Goal: Task Accomplishment & Management: Use online tool/utility

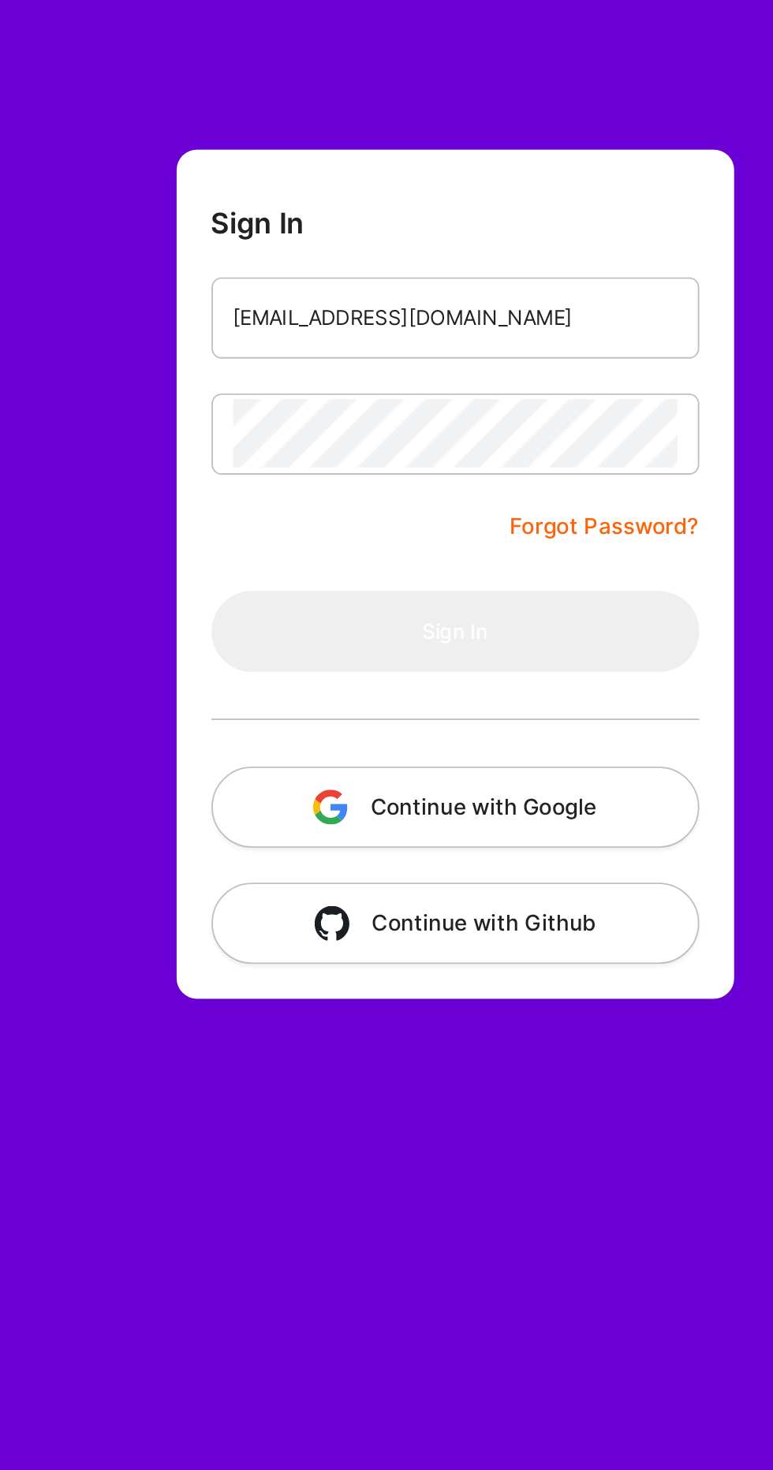
click at [438, 472] on button "Continue with Google" at bounding box center [434, 468] width 265 height 44
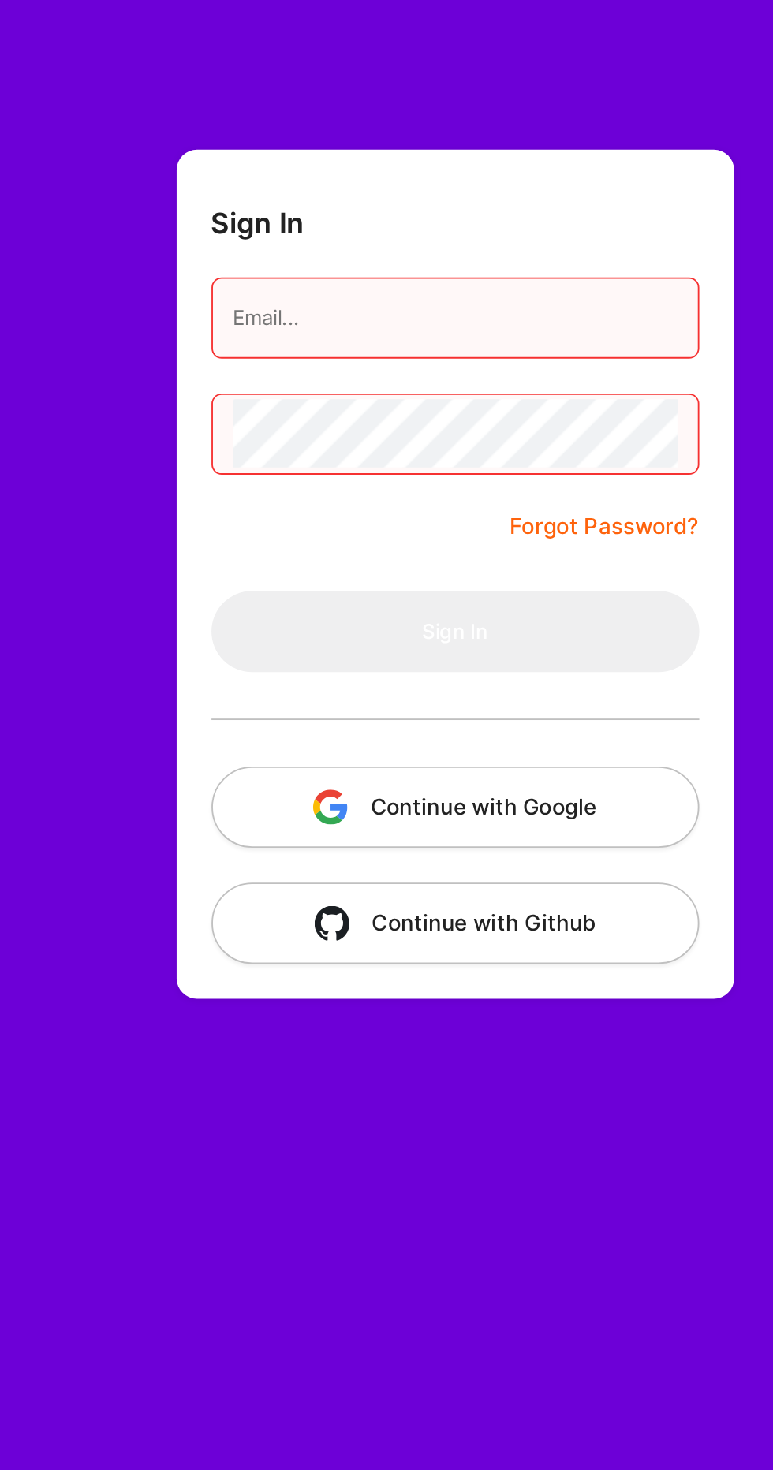
click at [339, 209] on input "email" at bounding box center [434, 202] width 241 height 38
type input "[EMAIL_ADDRESS][DOMAIN_NAME]"
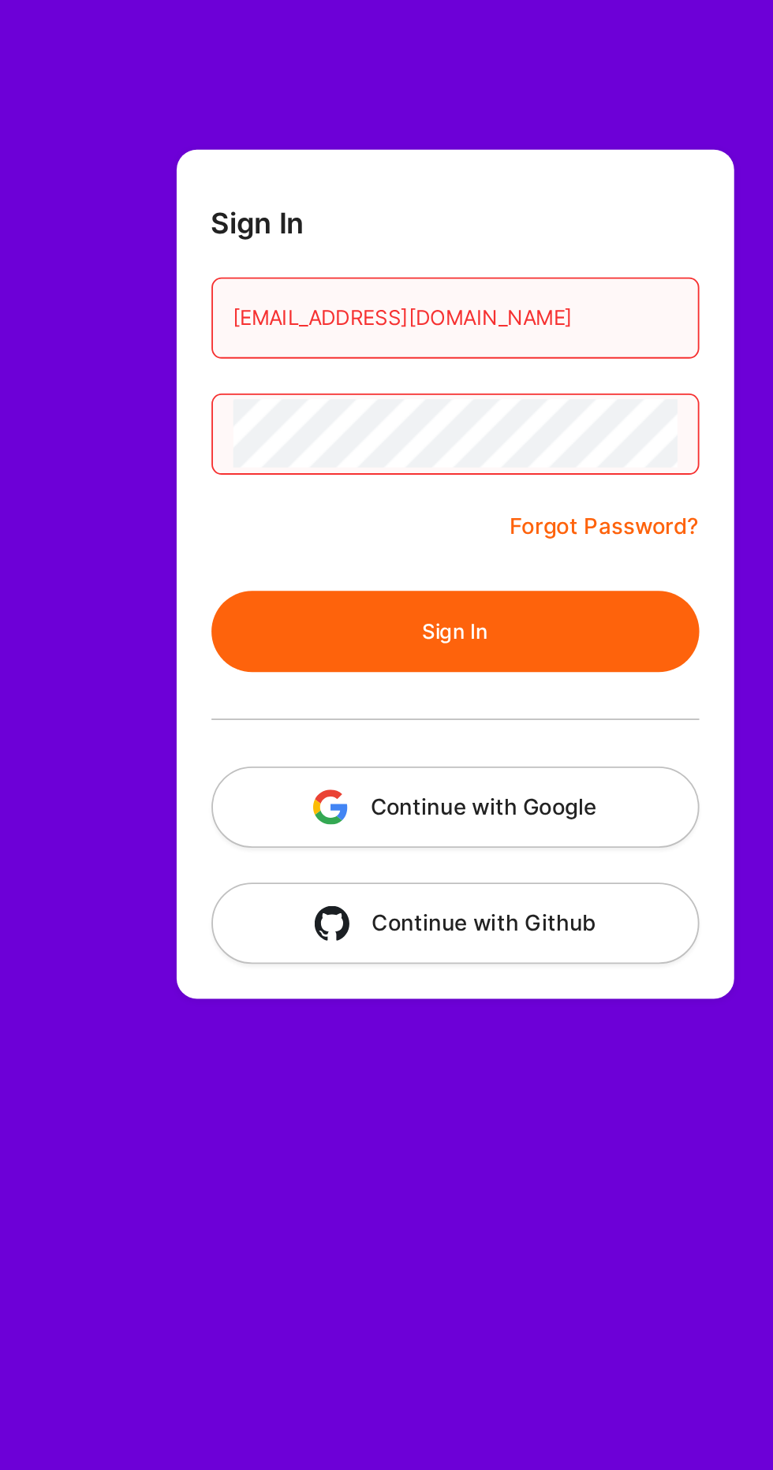
click at [402, 358] on button "Sign In" at bounding box center [434, 372] width 265 height 44
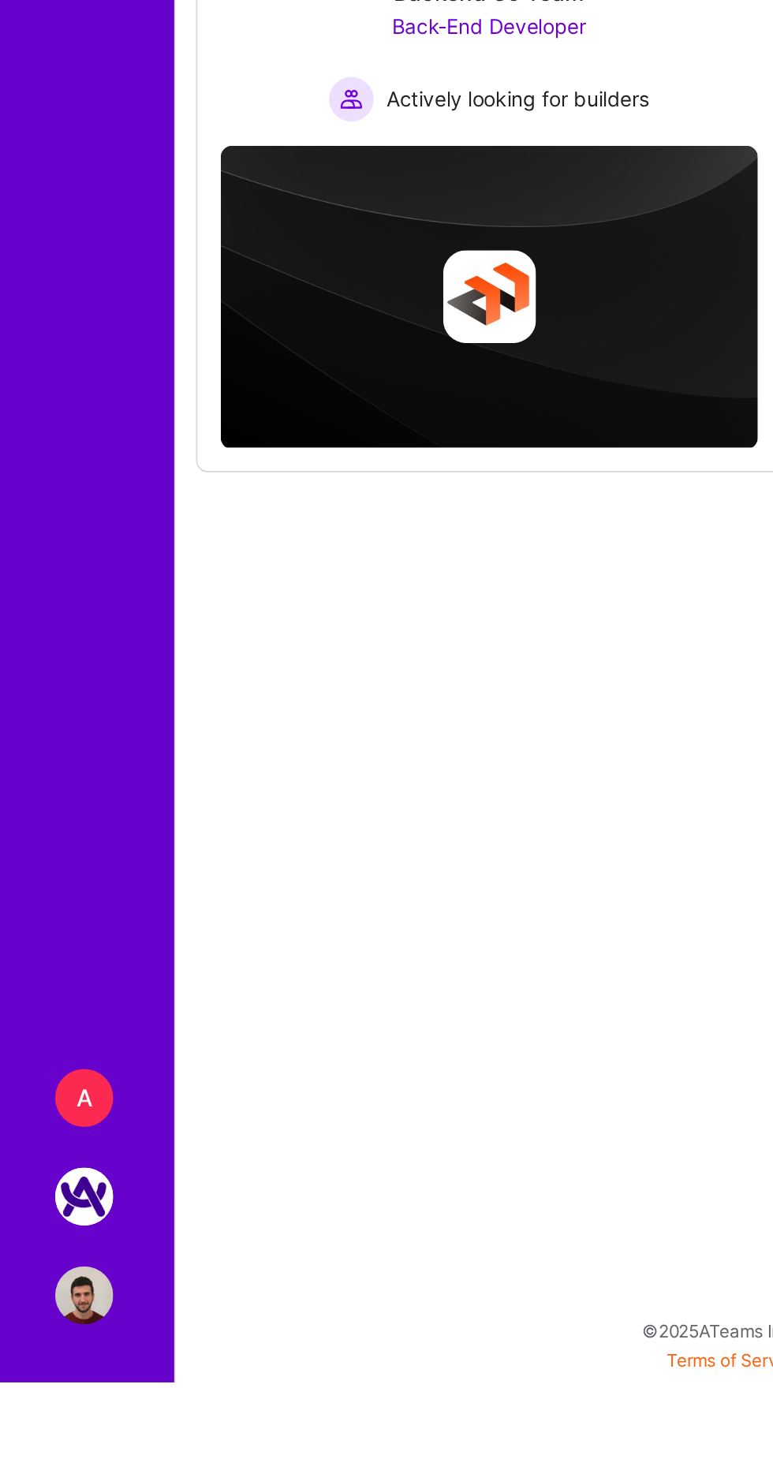
click at [28, 1331] on link "A [DOMAIN_NAME]: Growth Platform" at bounding box center [45, 1316] width 39 height 32
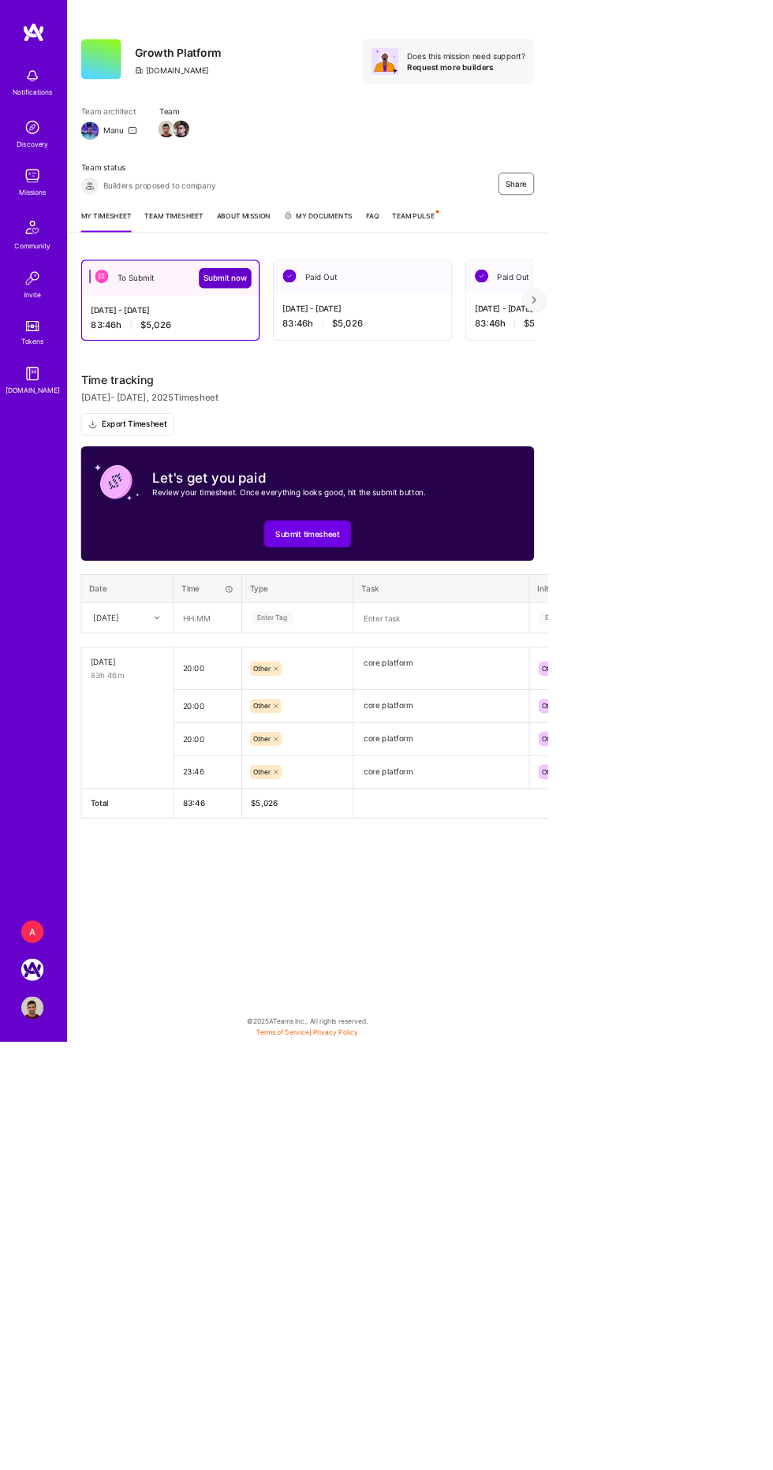
click at [304, 385] on span "Submit now" at bounding box center [318, 393] width 62 height 16
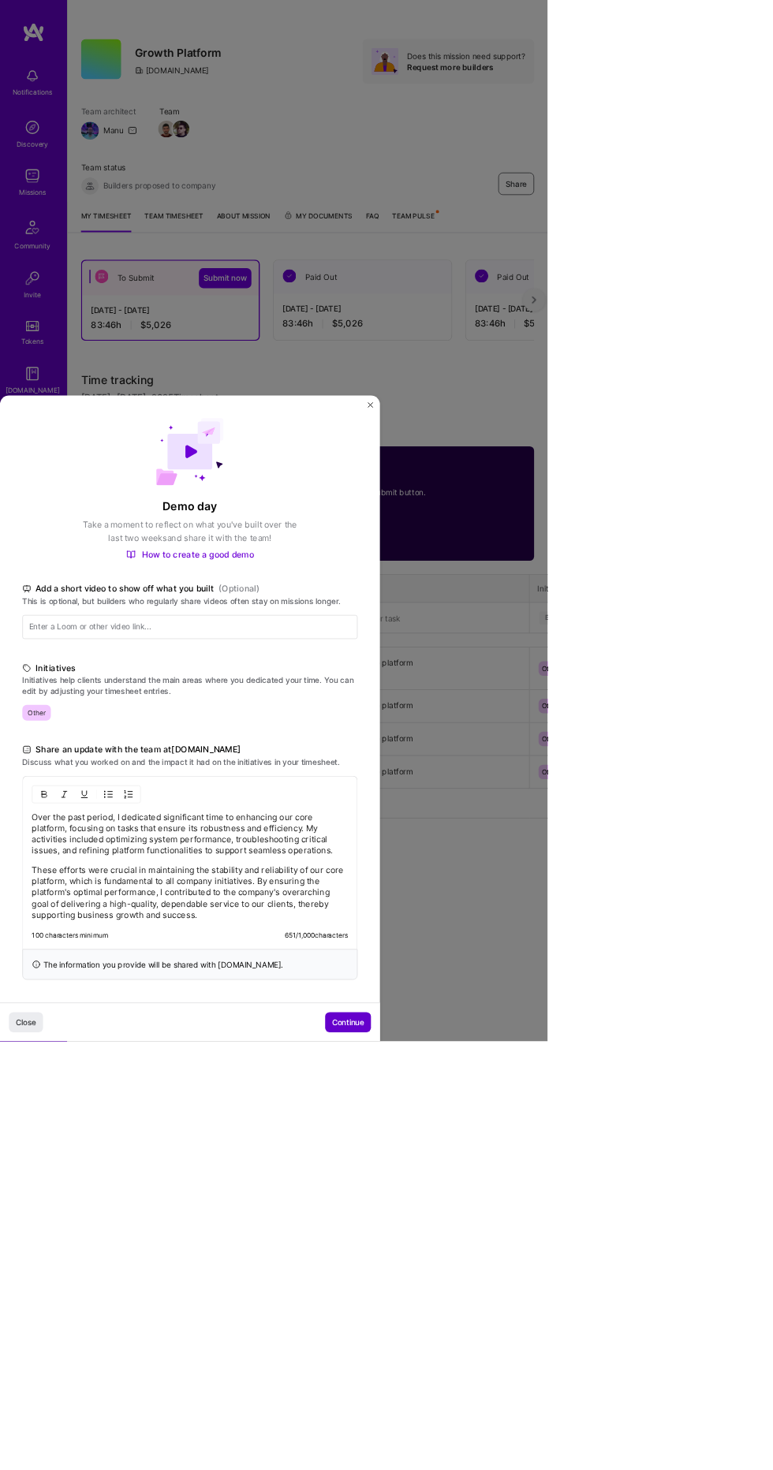
click at [516, 1458] on button "Continue" at bounding box center [491, 1443] width 65 height 28
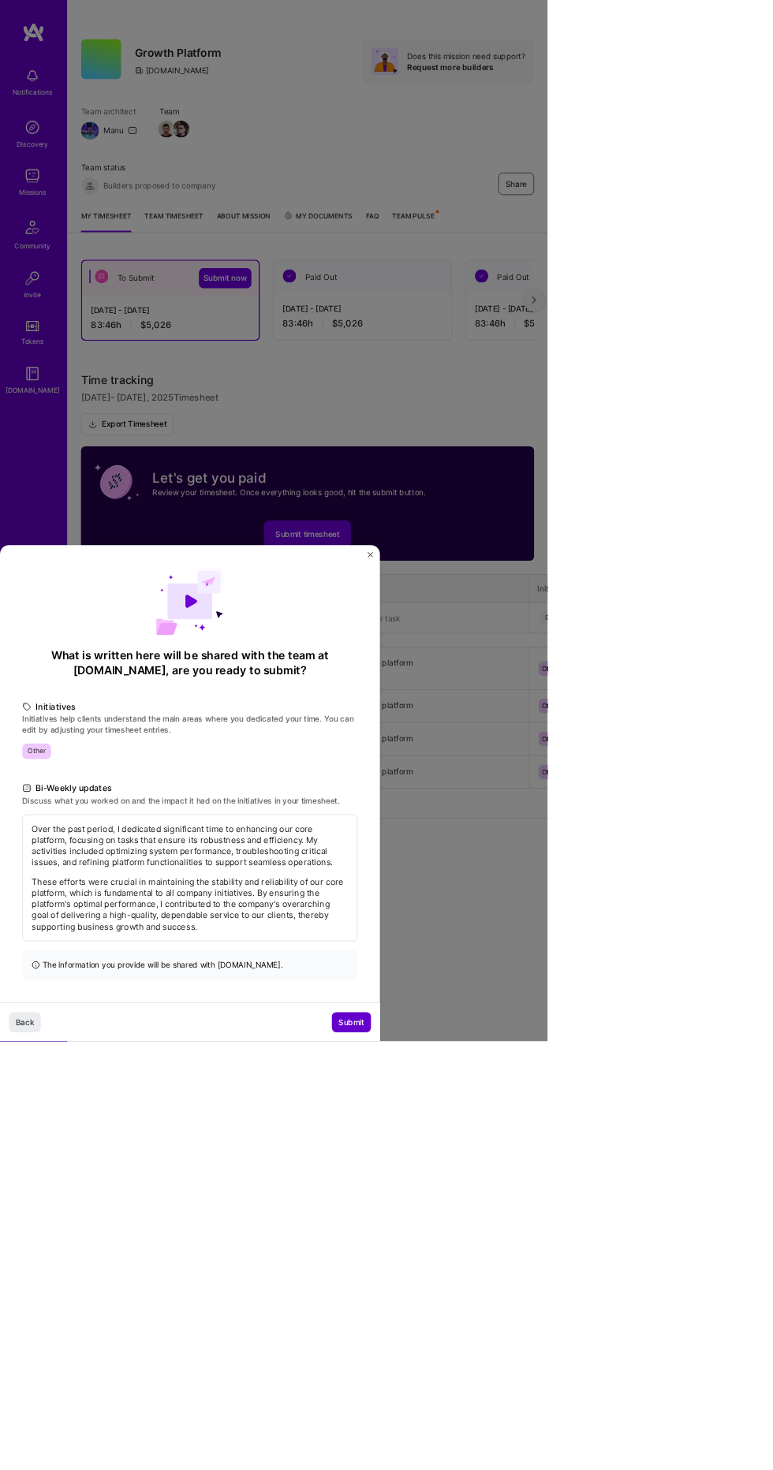
click at [510, 1451] on span "Submit" at bounding box center [496, 1443] width 36 height 16
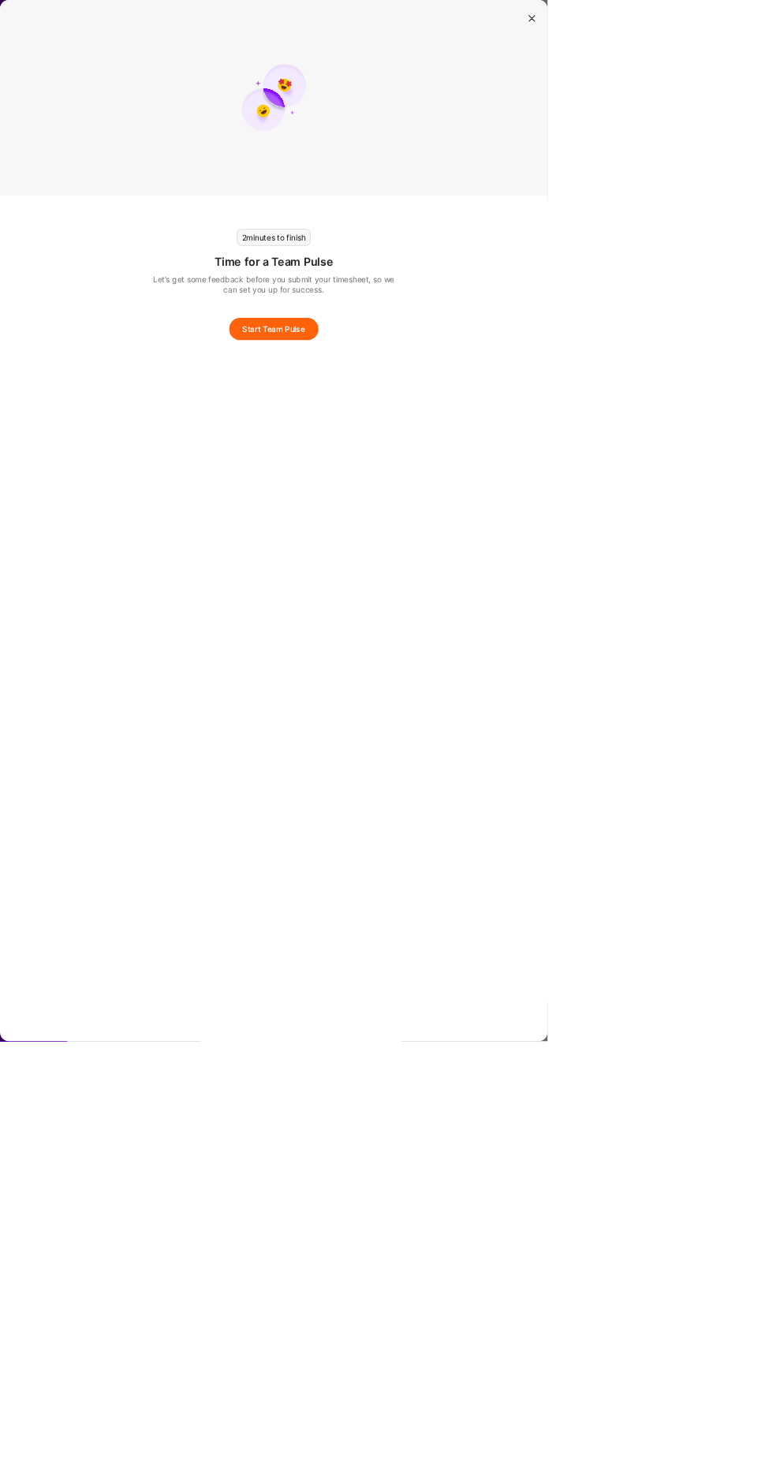
click at [450, 461] on button "Start Team Pulse" at bounding box center [386, 465] width 126 height 32
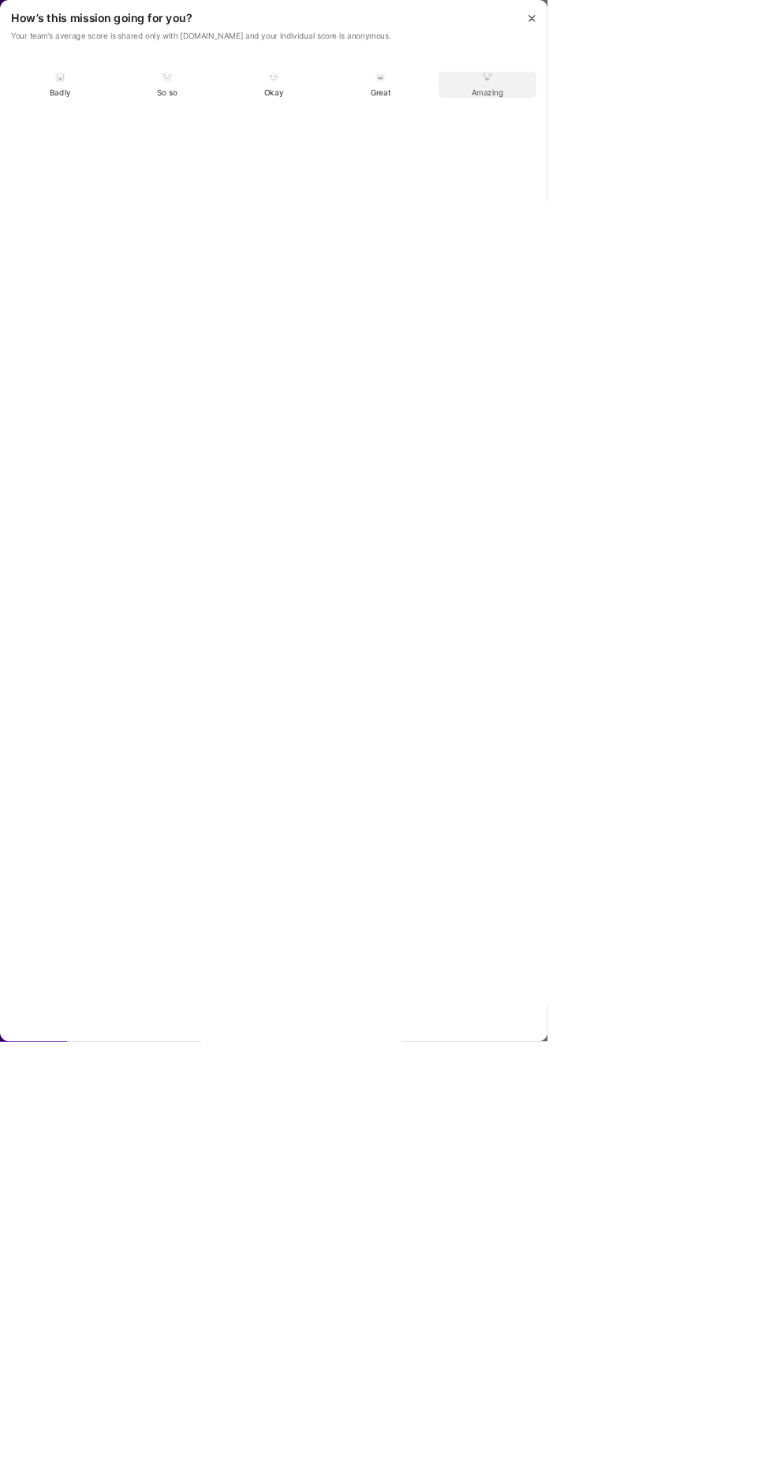
click at [711, 133] on span "Amazing" at bounding box center [688, 131] width 45 height 16
click at [674, 1454] on button "Skip" at bounding box center [646, 1439] width 54 height 32
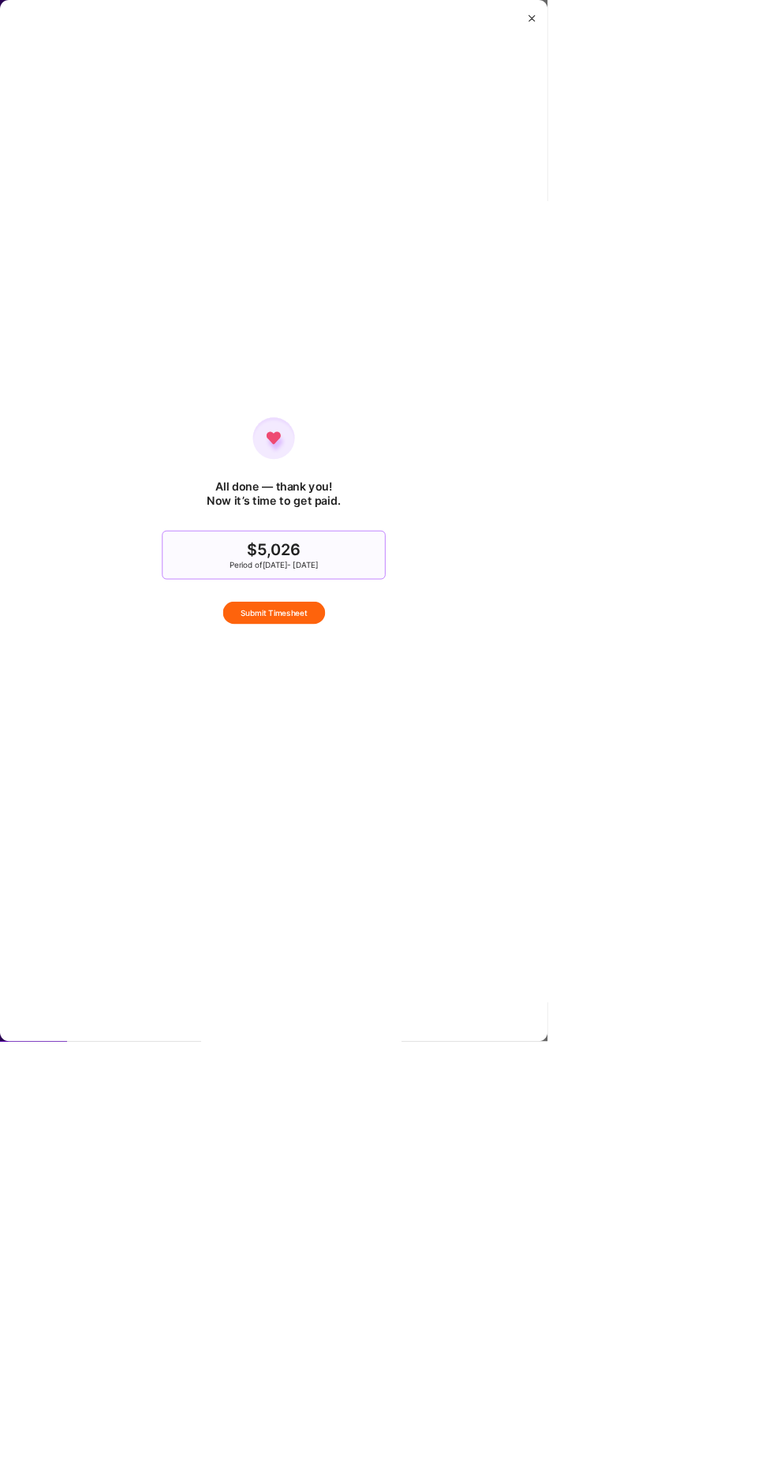
click at [459, 881] on button "Submit Timesheet" at bounding box center [387, 865] width 144 height 32
